Goal: Transaction & Acquisition: Purchase product/service

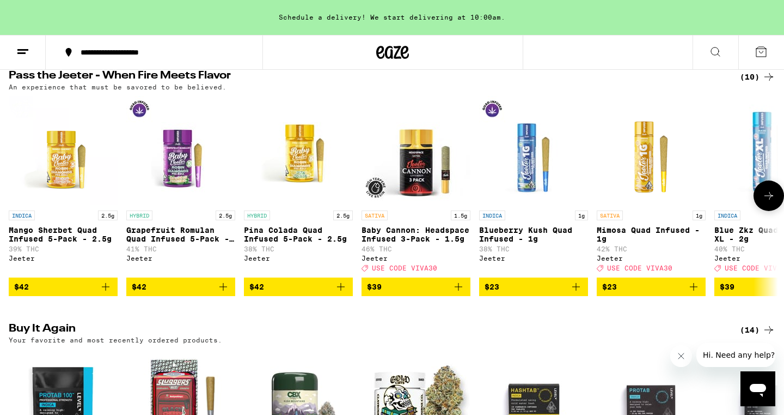
scroll to position [506, 0]
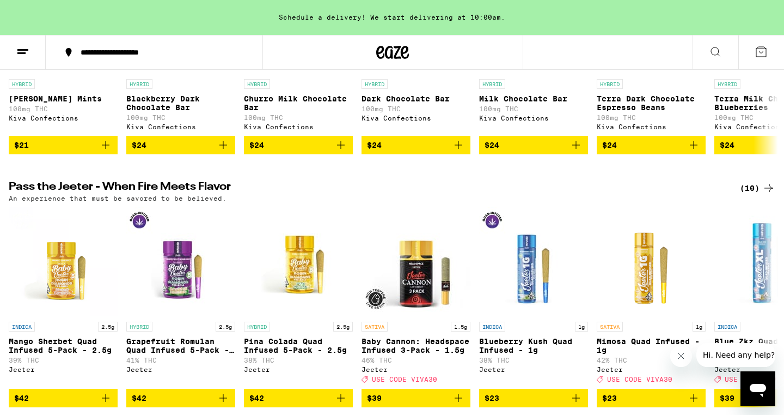
click at [716, 55] on icon at bounding box center [715, 51] width 13 height 13
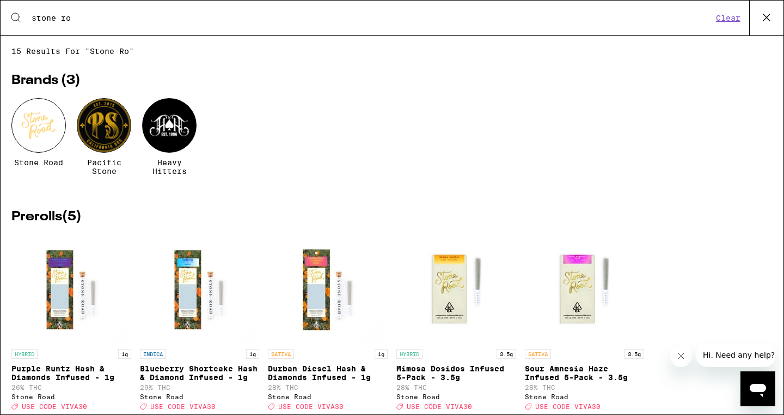
scroll to position [0, 0]
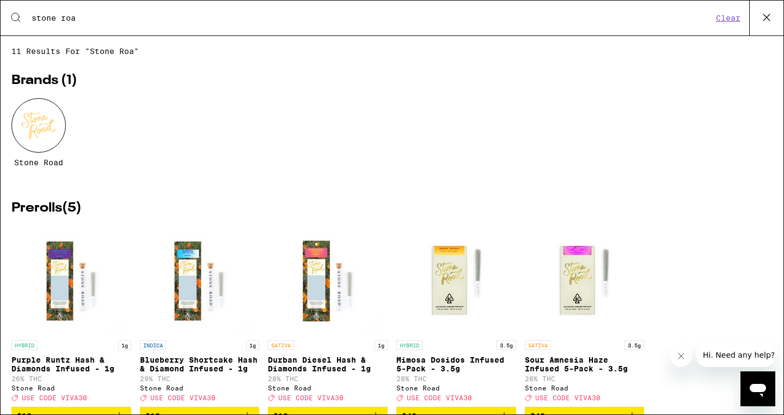
type input "stone road"
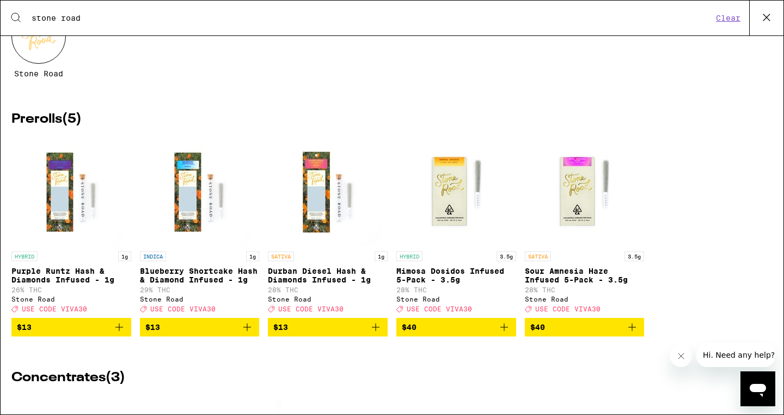
scroll to position [88, 0]
